Goal: Entertainment & Leisure: Browse casually

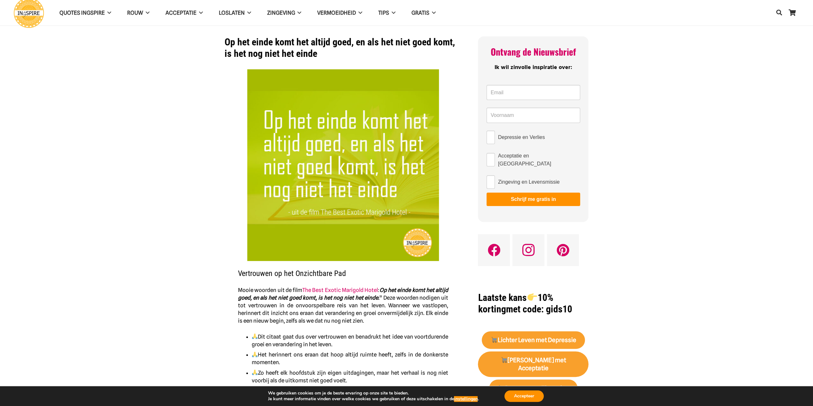
drag, startPoint x: 224, startPoint y: 37, endPoint x: 318, endPoint y: 54, distance: 96.1
drag, startPoint x: 304, startPoint y: 53, endPoint x: 224, endPoint y: 43, distance: 81.4
click at [225, 43] on h1 "Op het einde komt het altijd goed, en als het niet goed komt, is het nog niet h…" at bounding box center [343, 47] width 237 height 23
drag, startPoint x: 226, startPoint y: 41, endPoint x: 303, endPoint y: 54, distance: 78.8
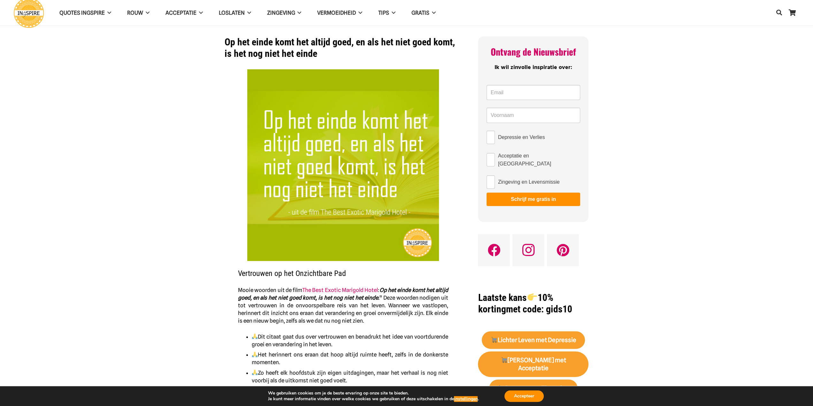
click at [303, 54] on h1 "Op het einde komt het altijd goed, en als het niet goed komt, is het nog niet h…" at bounding box center [343, 47] width 237 height 23
drag, startPoint x: 303, startPoint y: 54, endPoint x: 301, endPoint y: 51, distance: 3.7
click at [303, 54] on h1 "Op het einde komt het altijd goed, en als het niet goed komt, is het nog niet h…" at bounding box center [343, 47] width 237 height 23
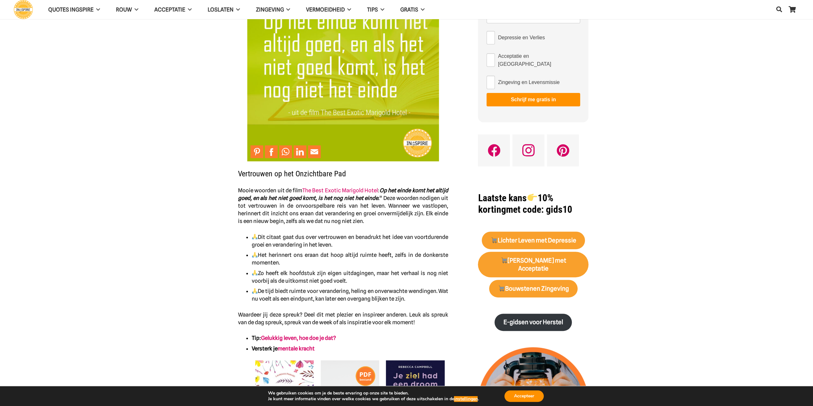
scroll to position [128, 0]
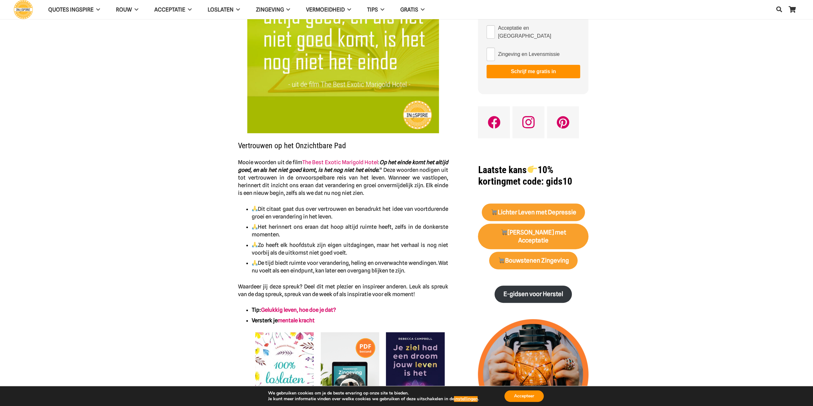
drag, startPoint x: 383, startPoint y: 161, endPoint x: 382, endPoint y: 175, distance: 13.8
click at [382, 175] on p "Mooie woorden uit de film The Best Exotic Marigold Hotel : Op het einde komt he…" at bounding box center [343, 177] width 210 height 38
click at [382, 172] on p "Mooie woorden uit de film The Best Exotic Marigold Hotel : Op het einde komt he…" at bounding box center [343, 177] width 210 height 38
